Goal: Information Seeking & Learning: Learn about a topic

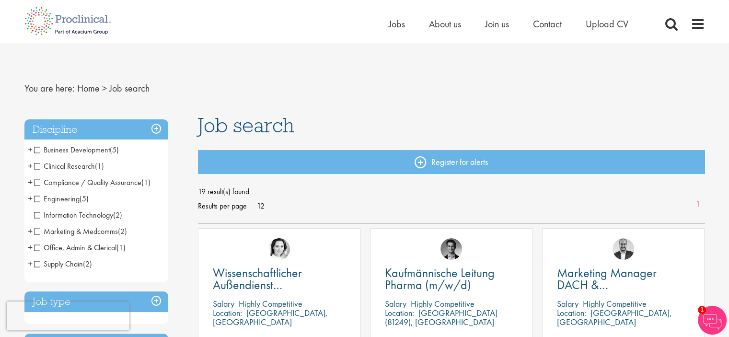
click at [518, 189] on span "19 result(s) found" at bounding box center [451, 192] width 507 height 14
